Goal: Task Accomplishment & Management: Manage account settings

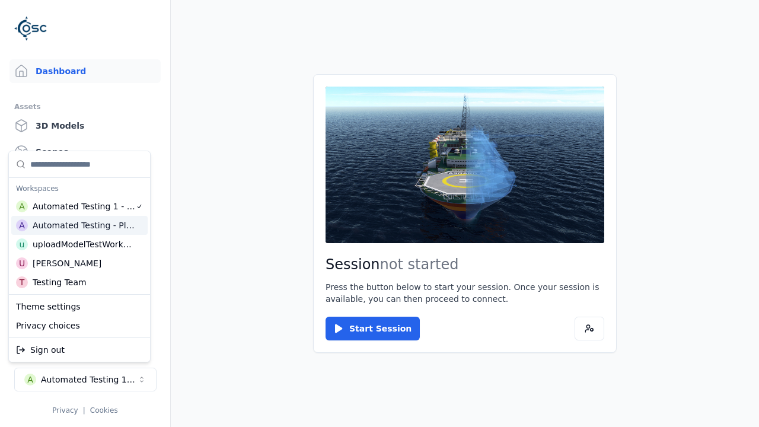
click at [380, 214] on html "Support Dashboard Assets 3D Models Scenes Datasets Recordings Support Documenta…" at bounding box center [379, 213] width 759 height 427
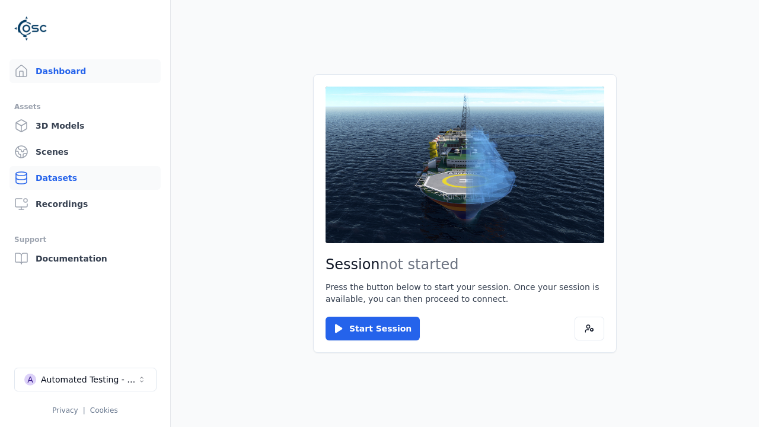
click at [85, 178] on link "Datasets" at bounding box center [84, 178] width 151 height 24
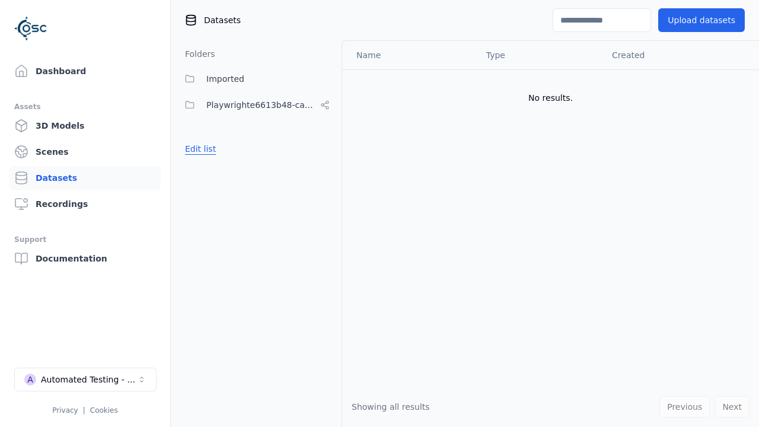
click at [198, 149] on button "Edit list" at bounding box center [200, 148] width 45 height 21
click at [209, 160] on button "Edit list" at bounding box center [200, 148] width 45 height 21
click at [85, 178] on link "Datasets" at bounding box center [84, 178] width 151 height 24
click at [198, 149] on button "Edit list" at bounding box center [200, 148] width 45 height 21
click at [209, 149] on link "Create folder" at bounding box center [212, 149] width 55 height 12
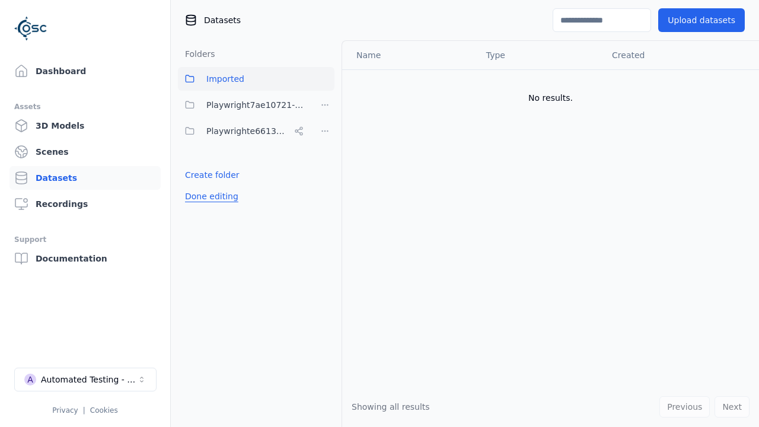
click at [209, 196] on button "Done editing" at bounding box center [212, 196] width 68 height 21
click at [198, 186] on button "Done editing" at bounding box center [212, 196] width 68 height 21
click at [325, 105] on html "Support Dashboard Assets 3D Models Scenes Datasets Recordings Support Documenta…" at bounding box center [379, 213] width 759 height 427
click at [380, 214] on html "Support Dashboard Assets 3D Models Scenes Datasets Recordings Support Documenta…" at bounding box center [379, 213] width 759 height 427
click at [209, 196] on button "Done editing" at bounding box center [212, 196] width 68 height 21
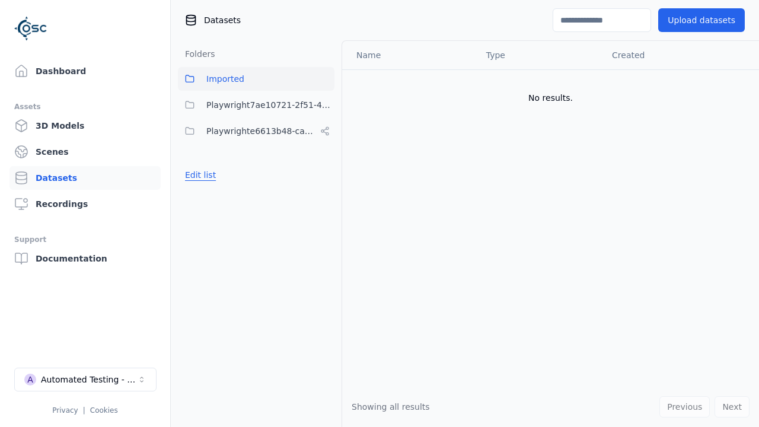
click at [198, 175] on button "Edit list" at bounding box center [200, 174] width 45 height 21
click at [325, 105] on html "Support Dashboard Assets 3D Models Scenes Datasets Recordings Support Documenta…" at bounding box center [379, 213] width 759 height 427
click at [324, 167] on div "Delete" at bounding box center [328, 167] width 79 height 19
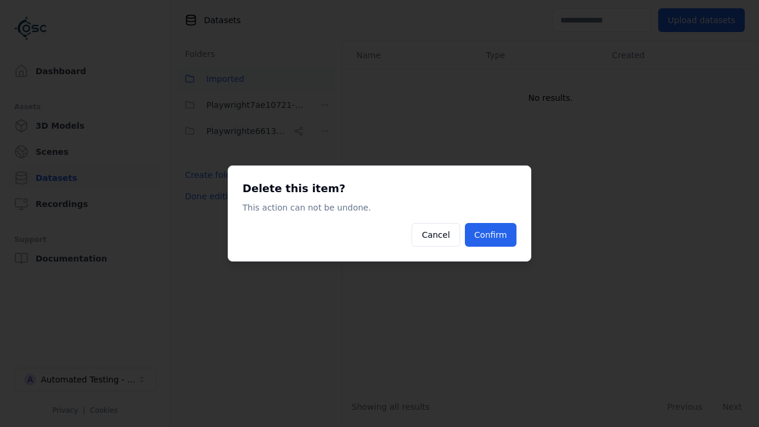
click at [492, 235] on button "Confirm" at bounding box center [491, 235] width 52 height 24
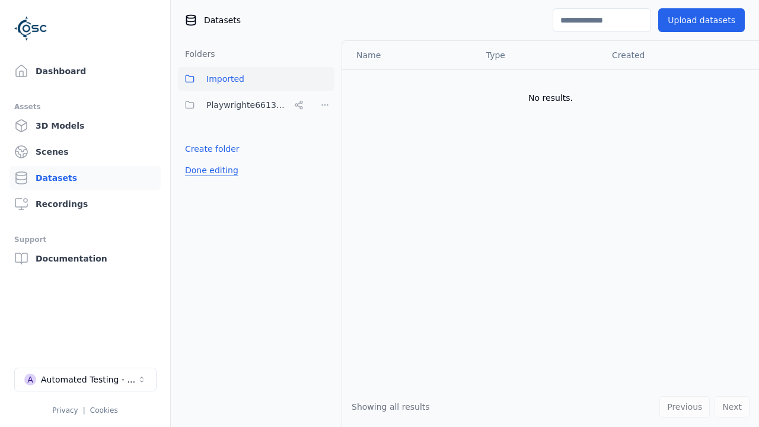
click at [209, 170] on button "Done editing" at bounding box center [212, 170] width 68 height 21
